Goal: Navigation & Orientation: Go to known website

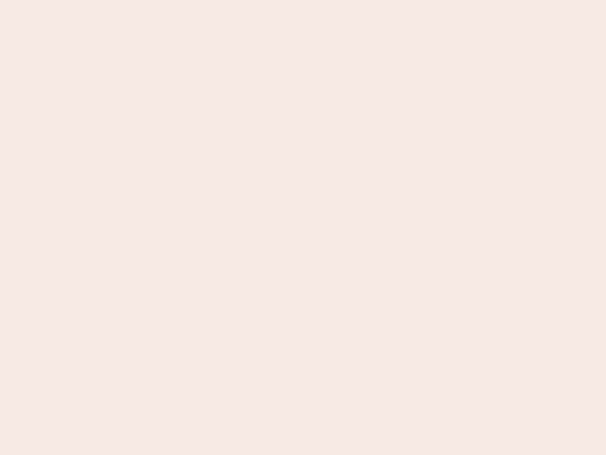
click at [303, 227] on nb-app "Almost there Thank you for registering for Newbook. Your account is under revie…" at bounding box center [303, 227] width 606 height 455
click at [303, 0] on nb-app "Almost there Thank you for registering for Newbook. Your account is under revie…" at bounding box center [303, 227] width 606 height 455
click at [324, 0] on nb-app "Almost there Thank you for registering for Newbook. Your account is under revie…" at bounding box center [303, 227] width 606 height 455
click at [303, 227] on nb-app "Almost there Thank you for registering for Newbook. Your account is under revie…" at bounding box center [303, 227] width 606 height 455
click at [303, 0] on nb-app "Almost there Thank you for registering for Newbook. Your account is under revie…" at bounding box center [303, 227] width 606 height 455
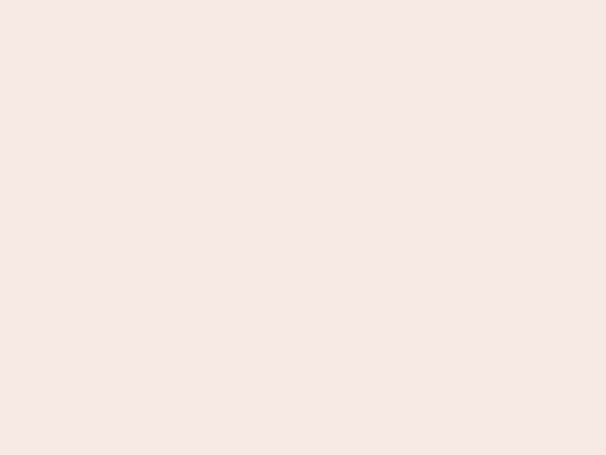
click at [212, 0] on nb-app "Almost there Thank you for registering for Newbook. Your account is under revie…" at bounding box center [303, 227] width 606 height 455
click at [303, 227] on nb-app "Almost there Thank you for registering for Newbook. Your account is under revie…" at bounding box center [303, 227] width 606 height 455
click at [303, 0] on nb-app "Almost there Thank you for registering for Newbook. Your account is under revie…" at bounding box center [303, 227] width 606 height 455
click at [212, 0] on nb-app "Almost there Thank you for registering for Newbook. Your account is under revie…" at bounding box center [303, 227] width 606 height 455
click at [303, 227] on nb-app "Almost there Thank you for registering for Newbook. Your account is under revie…" at bounding box center [303, 227] width 606 height 455
